Goal: Task Accomplishment & Management: Use online tool/utility

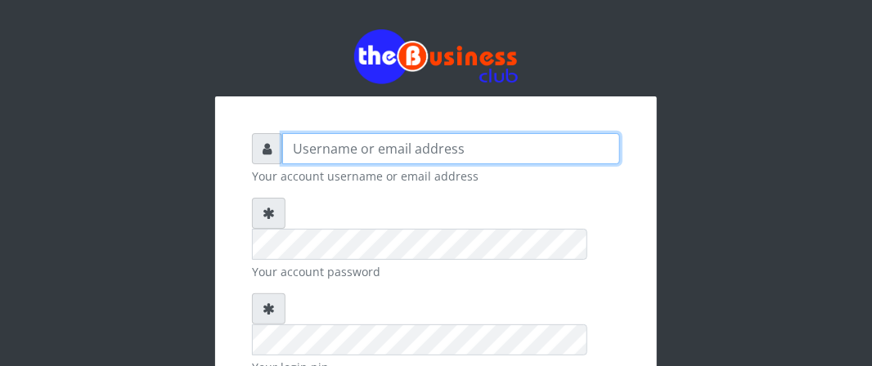
type input "Boboyen"
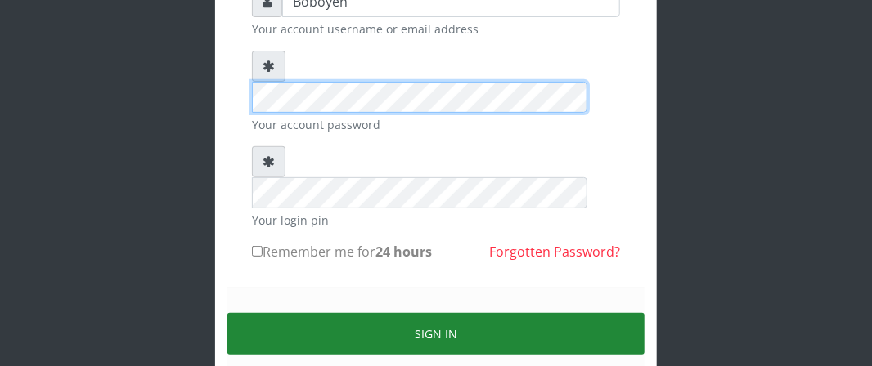
scroll to position [196, 0]
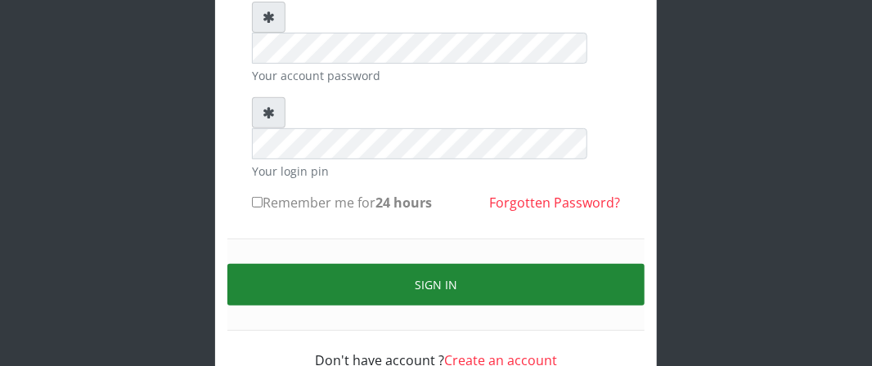
click at [438, 264] on button "Sign in" at bounding box center [435, 285] width 417 height 42
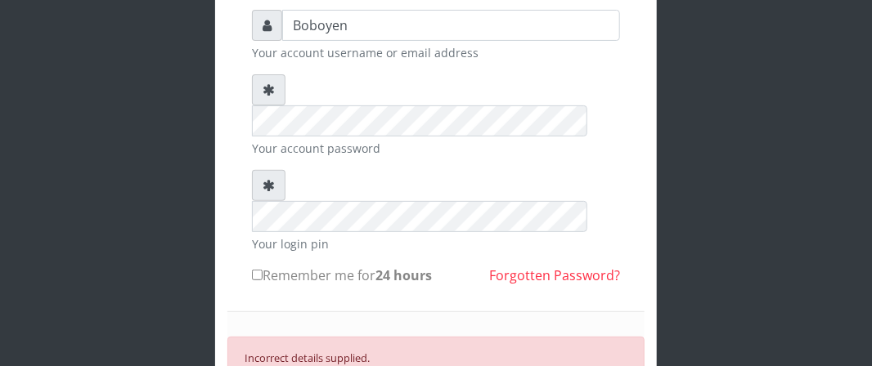
scroll to position [115, 0]
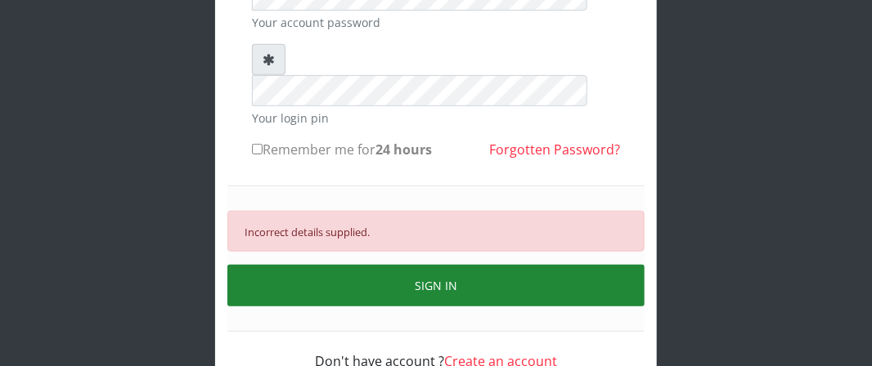
click at [348, 265] on button "SIGN IN" at bounding box center [435, 286] width 417 height 42
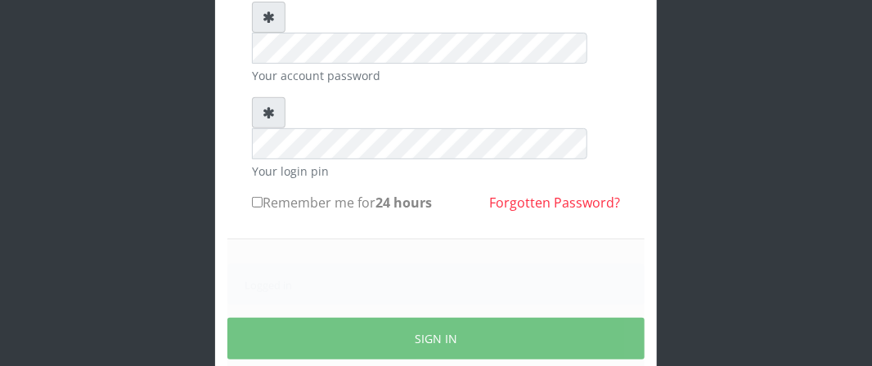
scroll to position [249, 0]
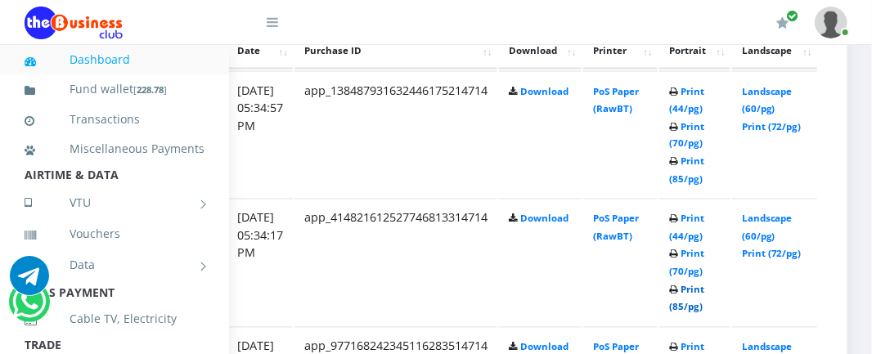
scroll to position [942, 340]
